Goal: Check status: Check status

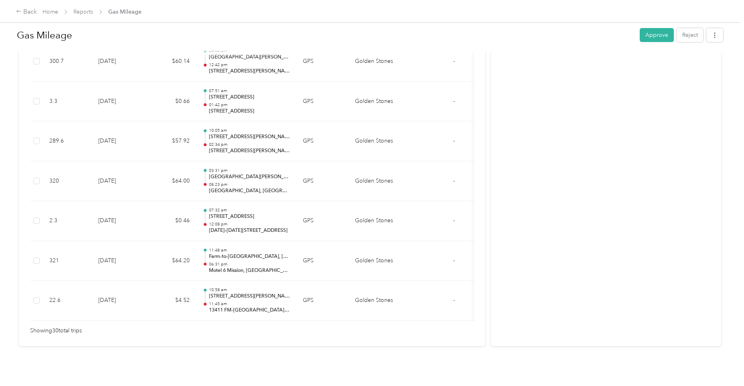
scroll to position [1179, 0]
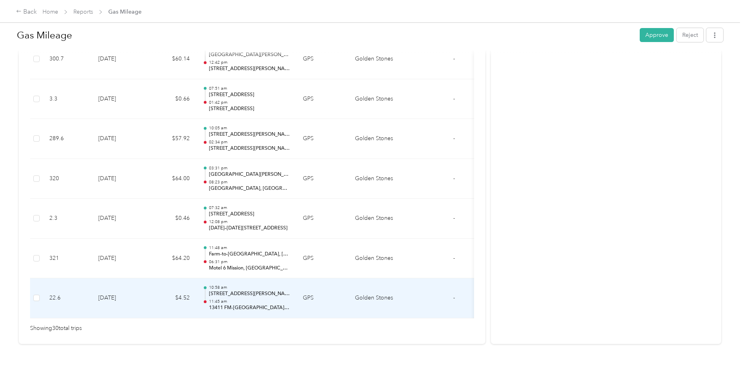
click at [227, 174] on p "[STREET_ADDRESS][PERSON_NAME]" at bounding box center [249, 294] width 81 height 7
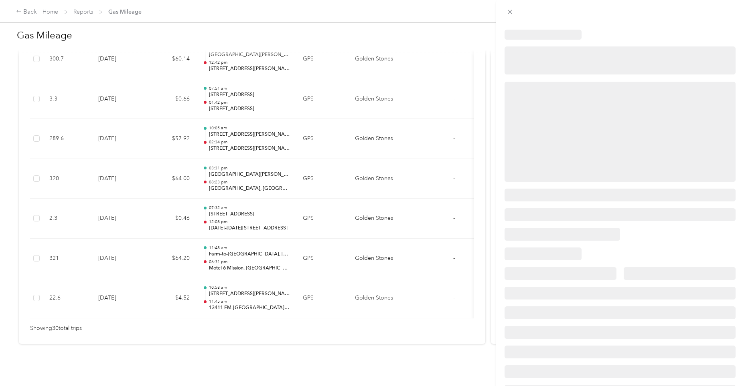
click at [227, 174] on div at bounding box center [370, 386] width 740 height 0
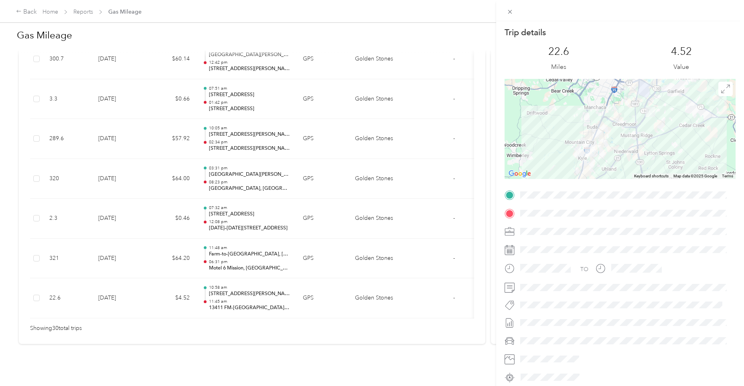
click at [235, 174] on div "Trip details This trip cannot be edited because it is either under review, appr…" at bounding box center [372, 193] width 744 height 386
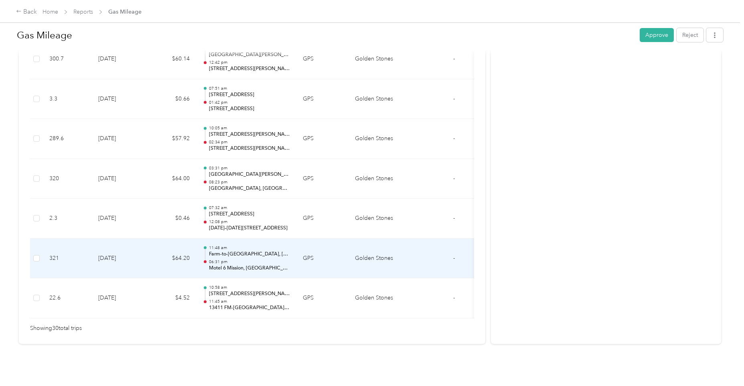
click at [224, 174] on p "Farm-to-[GEOGRAPHIC_DATA], [GEOGRAPHIC_DATA][PERSON_NAME][GEOGRAPHIC_DATA][US_S…" at bounding box center [249, 254] width 81 height 7
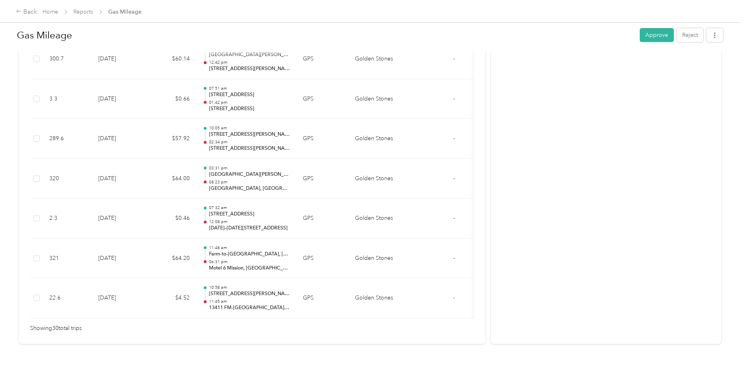
click at [224, 174] on div at bounding box center [372, 193] width 744 height 386
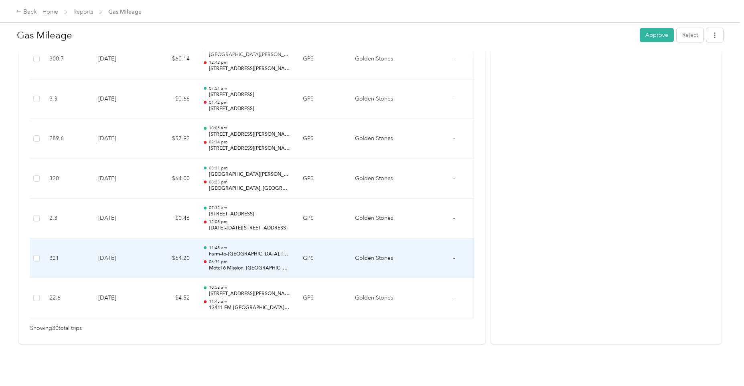
click at [224, 174] on p "Farm-to-[GEOGRAPHIC_DATA], [GEOGRAPHIC_DATA][PERSON_NAME][GEOGRAPHIC_DATA][US_S…" at bounding box center [249, 254] width 81 height 7
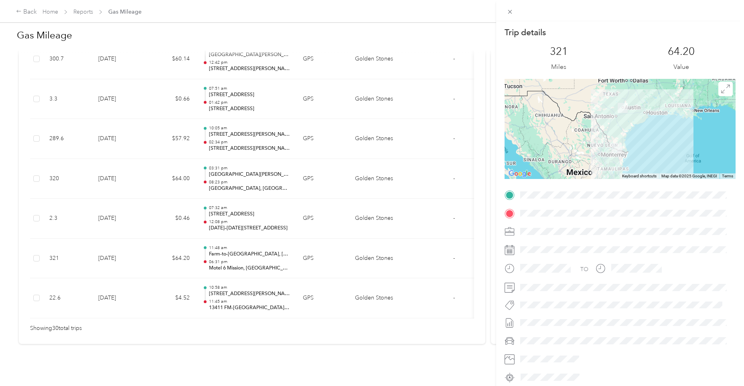
click at [255, 85] on div "Trip details This trip cannot be edited because it is either under review, appr…" at bounding box center [372, 193] width 744 height 386
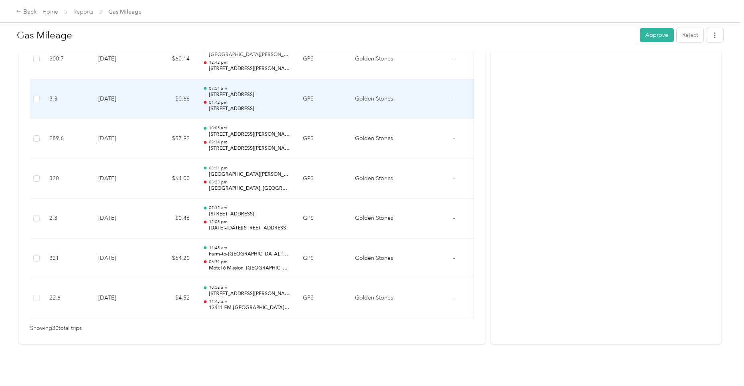
click at [255, 91] on p "[STREET_ADDRESS]" at bounding box center [249, 94] width 81 height 7
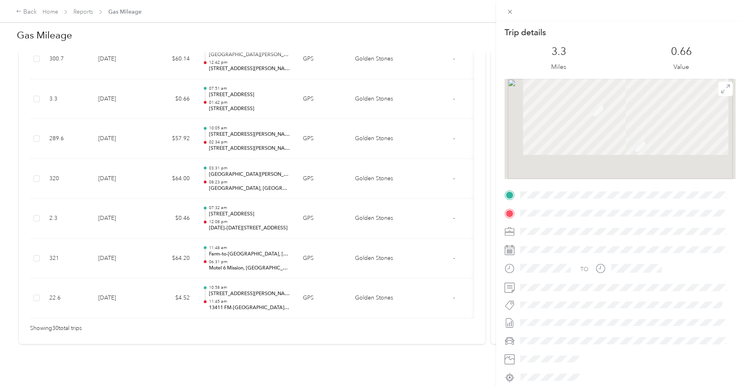
click at [255, 174] on div "Trip details This trip cannot be edited because it is either under review, appr…" at bounding box center [370, 386] width 740 height 0
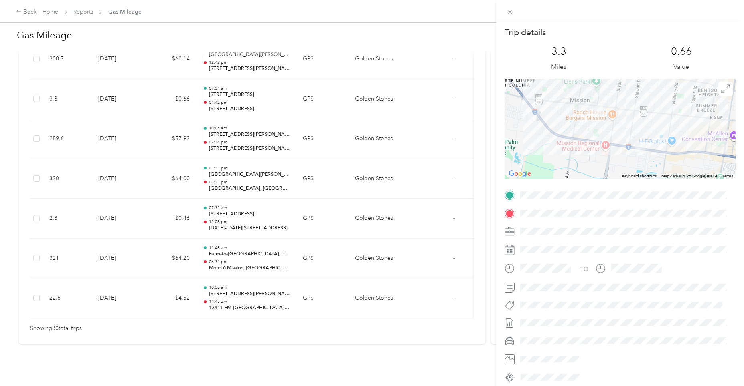
click at [224, 163] on div "Trip details This trip cannot be edited because it is either under review, appr…" at bounding box center [372, 193] width 744 height 386
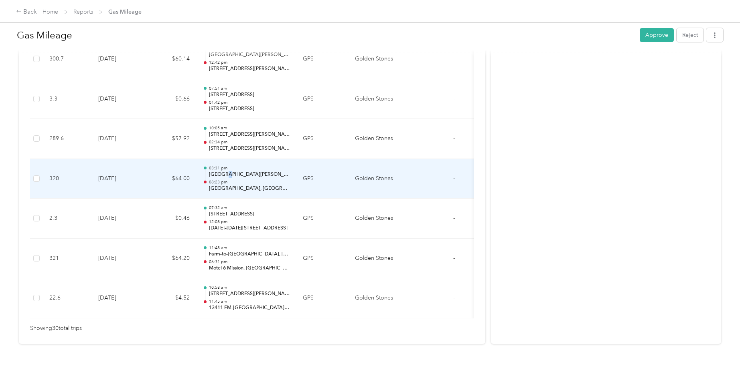
click at [225, 171] on p "[GEOGRAPHIC_DATA][PERSON_NAME], [GEOGRAPHIC_DATA], [GEOGRAPHIC_DATA], [US_STATE…" at bounding box center [249, 174] width 81 height 7
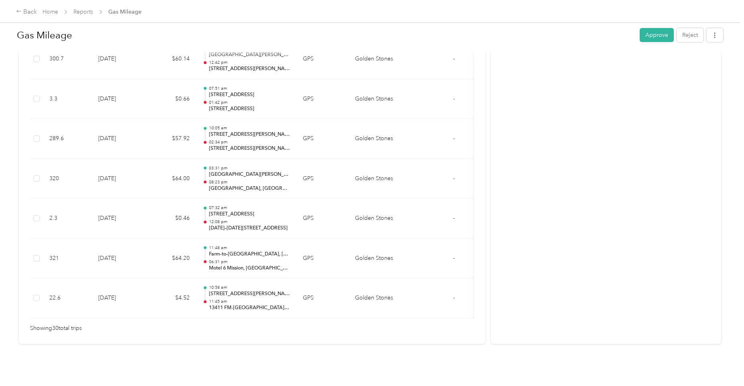
click at [225, 174] on div at bounding box center [370, 386] width 740 height 0
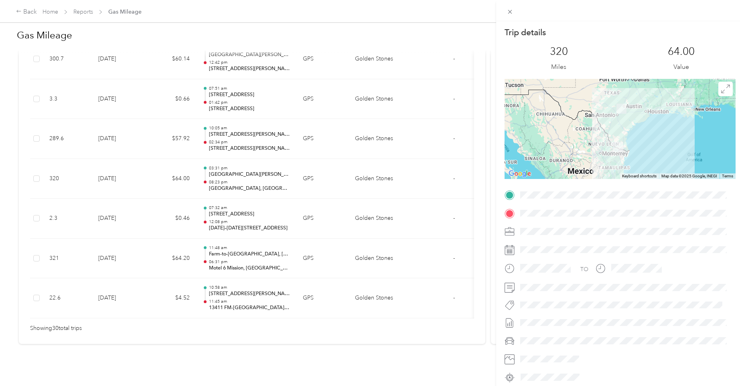
scroll to position [33, 0]
